Goal: Information Seeking & Learning: Learn about a topic

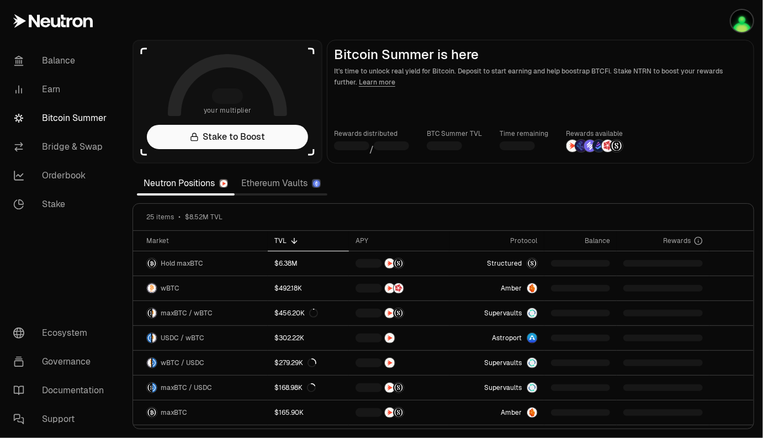
click at [288, 184] on link "Ethereum Vaults" at bounding box center [281, 183] width 93 height 22
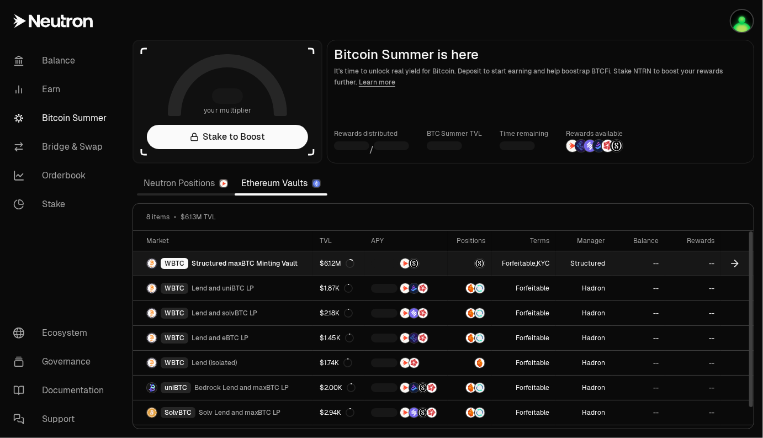
click at [241, 260] on span "Structured maxBTC Minting Vault" at bounding box center [245, 263] width 106 height 9
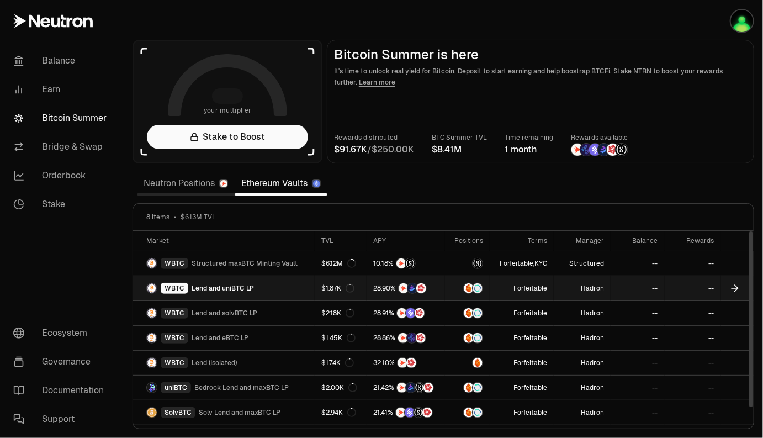
click at [261, 284] on link "WBTC Lend and uniBTC LP" at bounding box center [224, 288] width 182 height 24
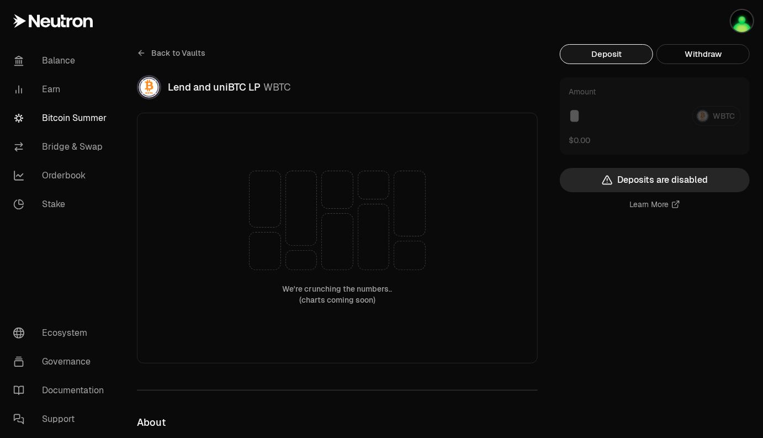
click at [660, 205] on link "Learn More" at bounding box center [655, 204] width 50 height 11
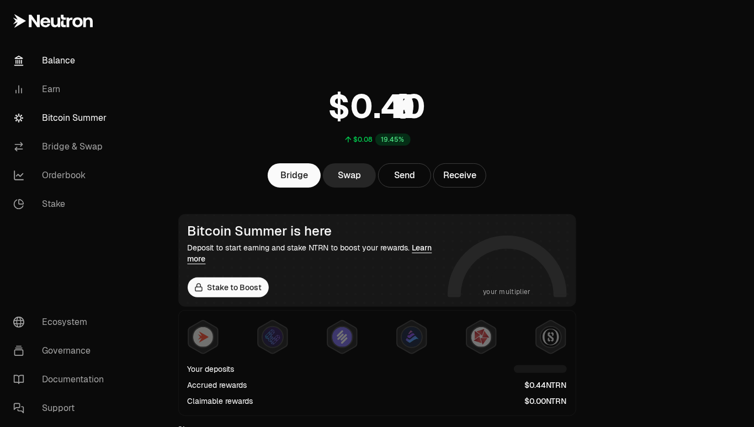
click at [75, 123] on link "Bitcoin Summer" at bounding box center [61, 118] width 115 height 29
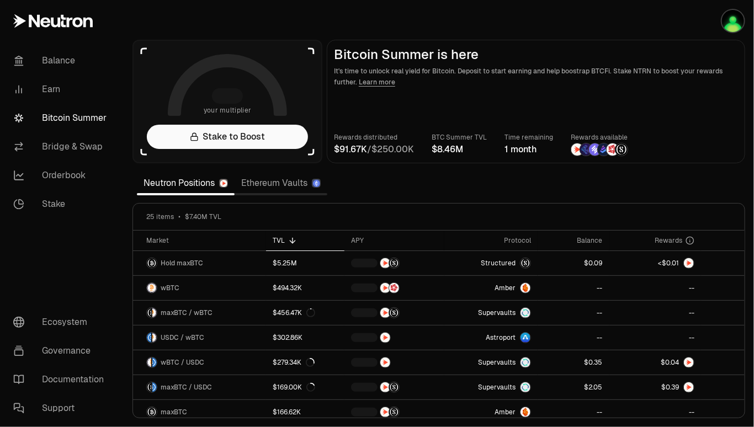
click at [268, 184] on link "Ethereum Vaults" at bounding box center [281, 183] width 93 height 22
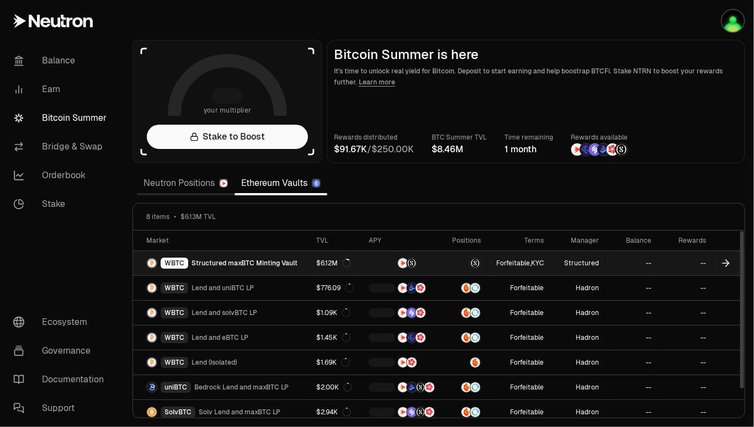
click at [248, 266] on span "Structured maxBTC Minting Vault" at bounding box center [245, 263] width 106 height 9
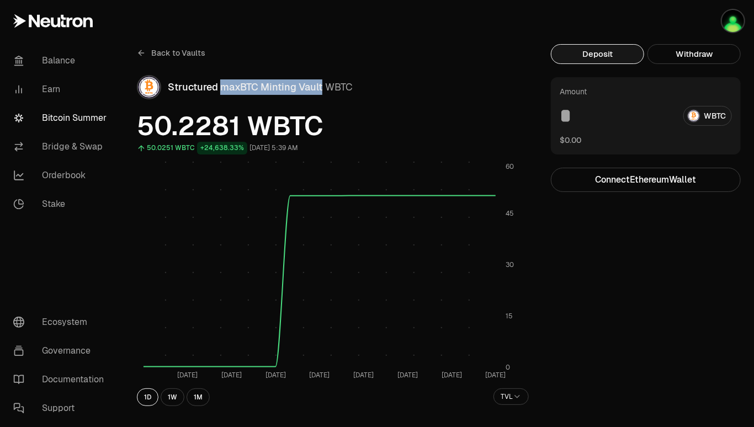
drag, startPoint x: 322, startPoint y: 88, endPoint x: 220, endPoint y: 90, distance: 102.2
click at [220, 90] on span "Structured maxBTC Minting Vault" at bounding box center [245, 87] width 155 height 13
copy span "maxBTC Minting Vault"
